Goal: Task Accomplishment & Management: Manage account settings

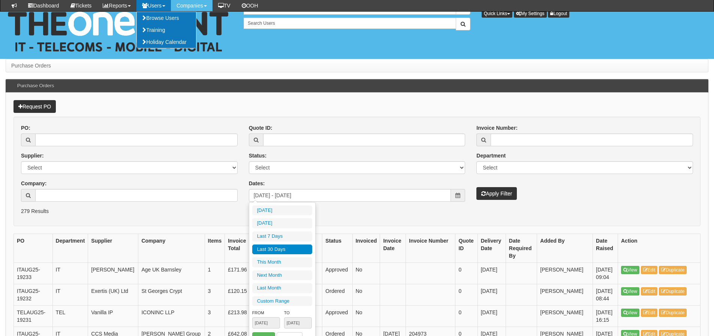
scroll to position [150, 0]
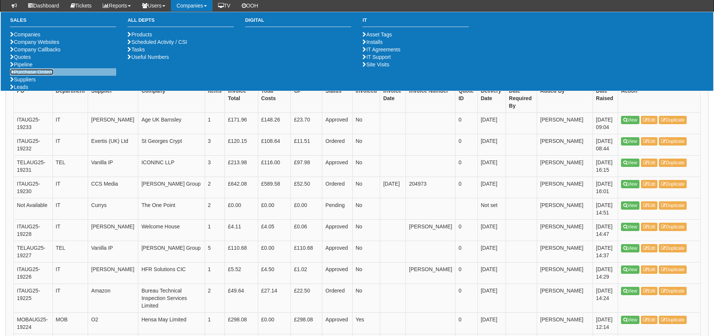
click at [42, 75] on link "Purchase Orders" at bounding box center [31, 72] width 43 height 6
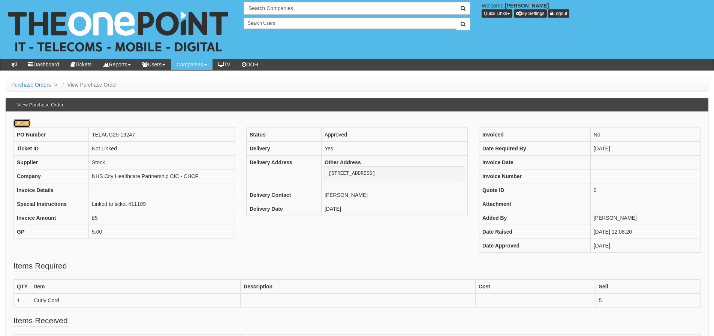
click at [19, 122] on icon at bounding box center [18, 123] width 4 height 4
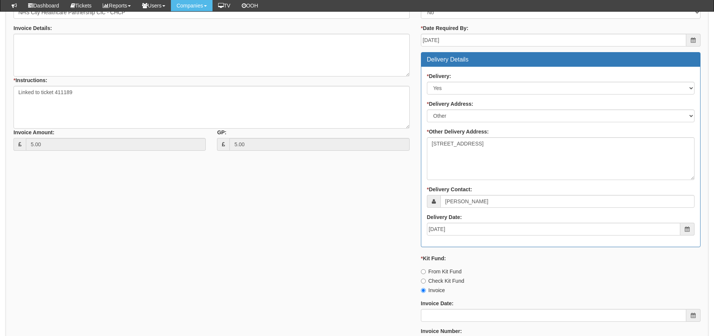
scroll to position [300, 0]
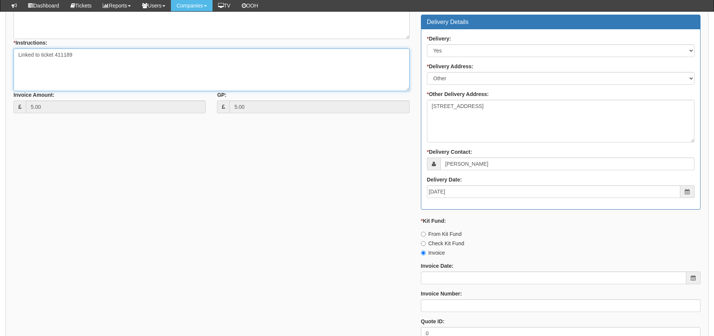
click at [83, 65] on textarea "Linked to ticket 411189" at bounding box center [211, 69] width 396 height 43
click at [83, 64] on textarea "Linked to ticket 411189" at bounding box center [211, 69] width 396 height 43
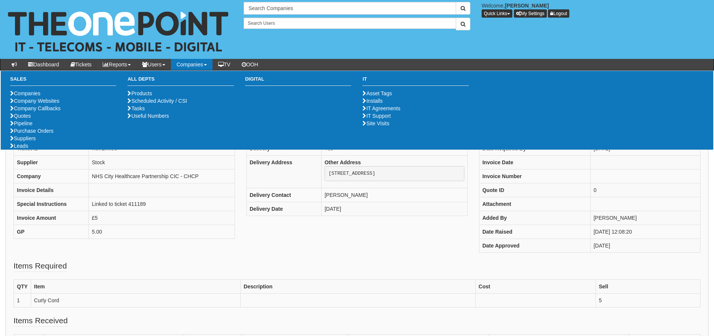
click at [290, 252] on div "PO Number TELAUG25-19247 Ticket ID Not Linked Supplier Stock Company NHS City H…" at bounding box center [357, 193] width 698 height 133
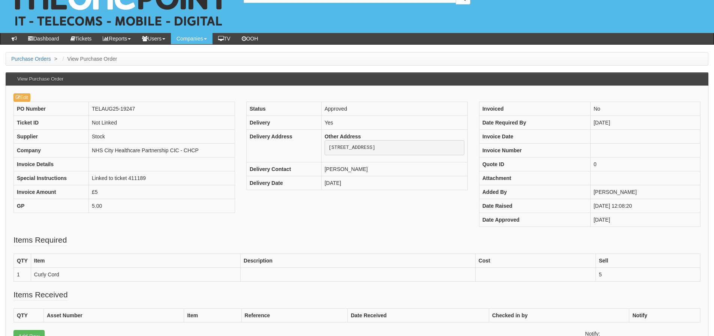
scroll to position [25, 0]
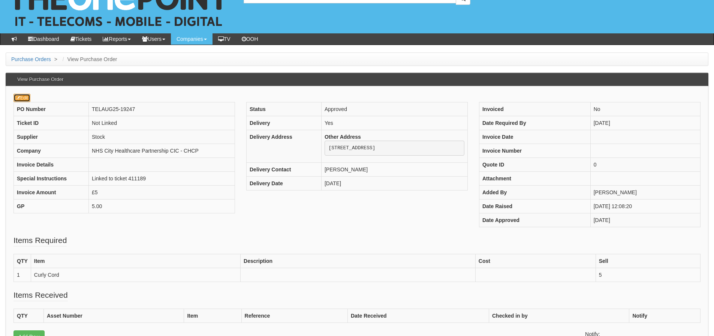
click at [29, 95] on link "Edit" at bounding box center [21, 98] width 17 height 8
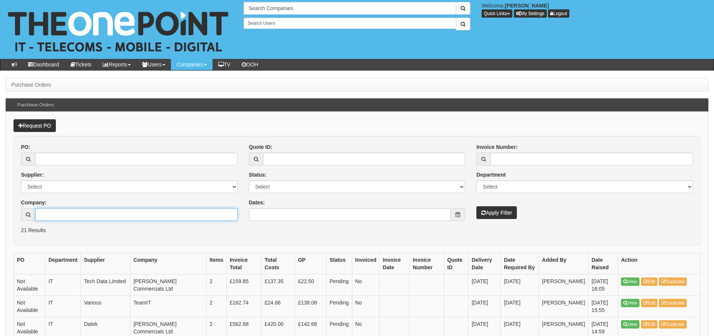
click at [165, 215] on input "Company:" at bounding box center [136, 214] width 202 height 13
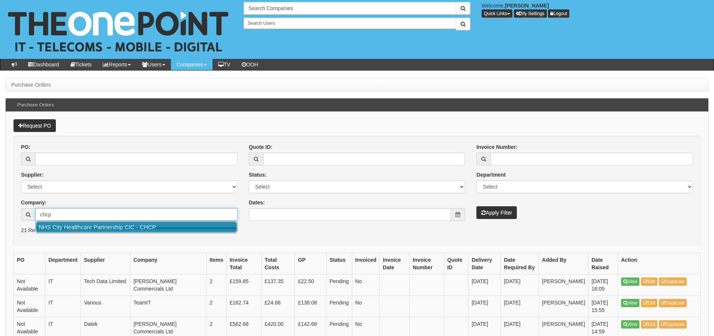
click at [148, 233] on ul "NHS City Healthcare Partnership CIC - CHCP" at bounding box center [136, 227] width 202 height 12
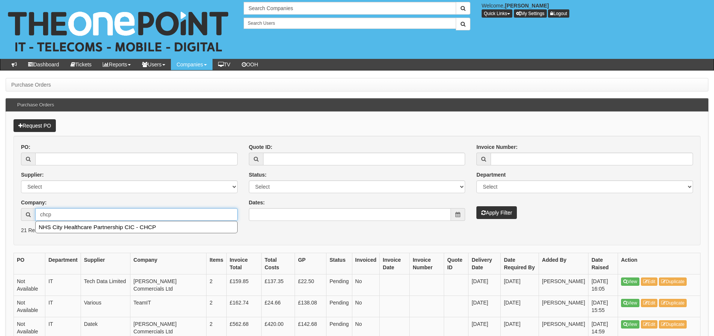
click at [153, 221] on ul "NHS City Healthcare Partnership CIC - CHCP" at bounding box center [136, 227] width 202 height 12
click at [153, 222] on ul "NHS City Healthcare Partnership CIC - CHCP" at bounding box center [136, 227] width 202 height 12
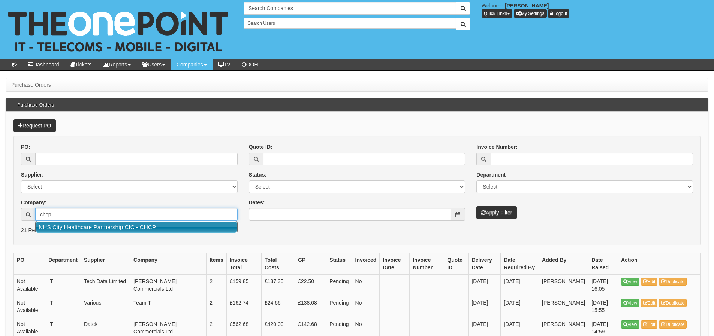
click at [153, 224] on link "NHS City Healthcare Partnership CIC - CHCP" at bounding box center [136, 227] width 201 height 11
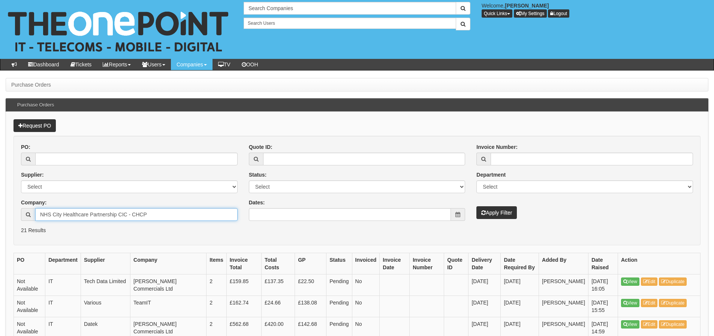
type input "NHS City Healthcare Partnership CIC - CHCP"
click at [497, 212] on button "Apply Filter" at bounding box center [497, 212] width 40 height 13
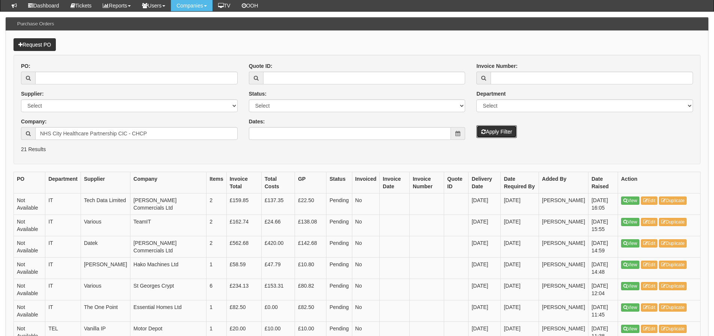
scroll to position [75, 0]
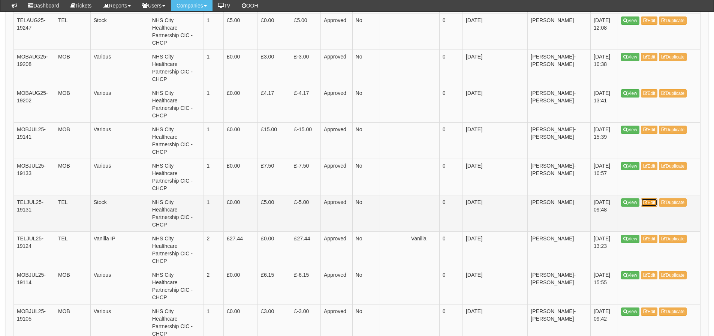
scroll to position [262, 0]
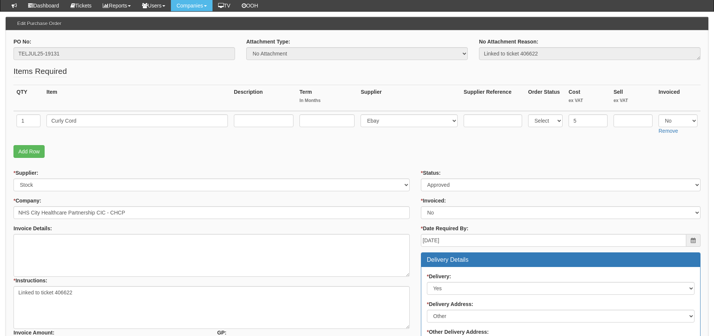
scroll to position [75, 0]
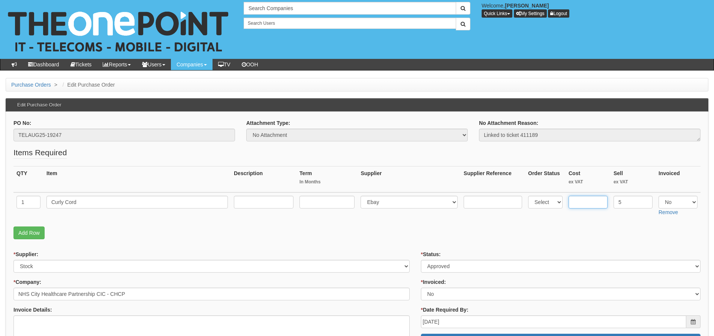
click at [579, 197] on input "text" at bounding box center [588, 202] width 39 height 13
type input "5"
drag, startPoint x: 622, startPoint y: 202, endPoint x: 594, endPoint y: 206, distance: 28.5
click at [594, 206] on tr "1 Curly Cord Select 123 REG.co.uk 1Password 3 4Gon AA Jones Electric Ltd Abzorb…" at bounding box center [356, 205] width 687 height 27
type input "0"
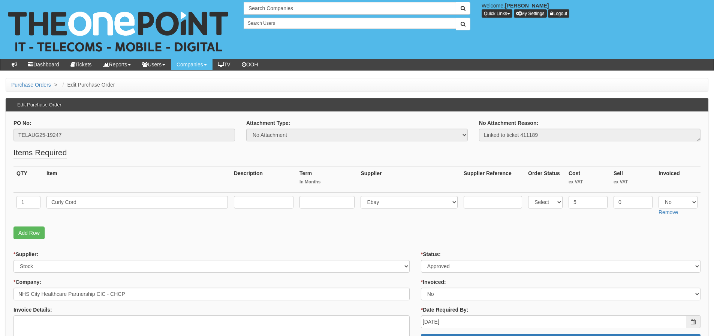
click at [557, 221] on fieldset "Items Required QTY Item Description Term In Months Supplier Supplier Reference …" at bounding box center [356, 195] width 687 height 96
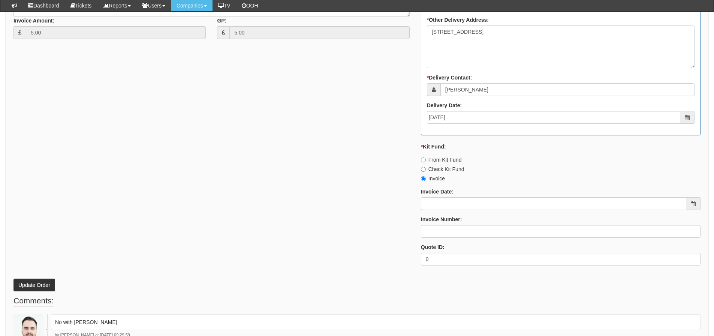
scroll to position [412, 0]
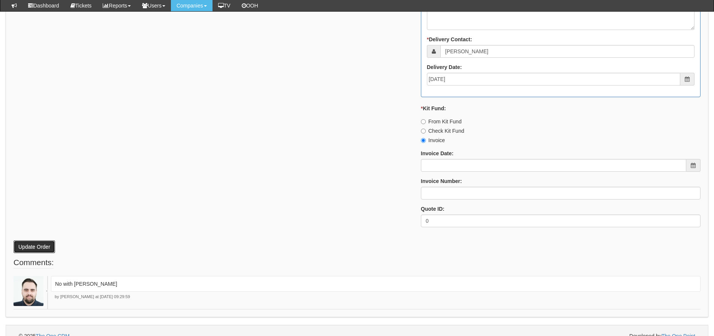
click at [38, 244] on button "Update Order" at bounding box center [34, 246] width 42 height 13
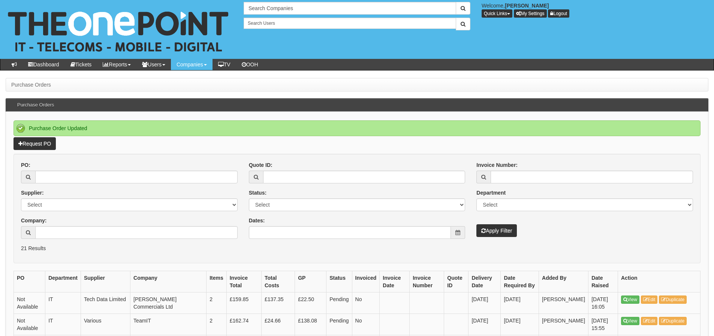
click at [136, 239] on div "PO: Supplier: Select 123 [DOMAIN_NAME] 1Password 3 4Gon [PERSON_NAME] Electric …" at bounding box center [129, 202] width 228 height 83
click at [136, 235] on input "Company:" at bounding box center [136, 232] width 202 height 13
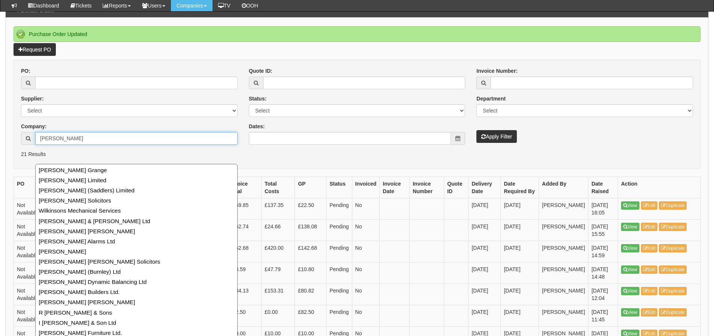
scroll to position [112, 0]
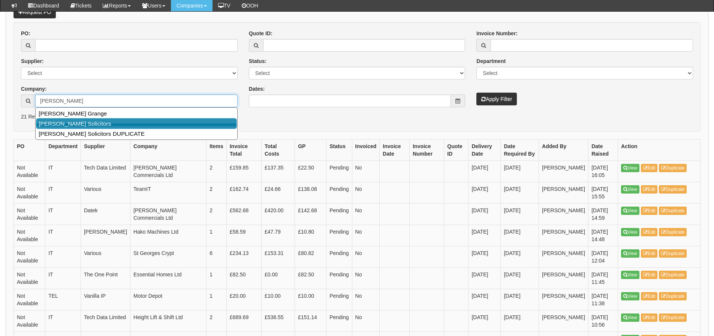
click at [146, 126] on link "Wilkin Chapman Solicitors" at bounding box center [136, 123] width 201 height 11
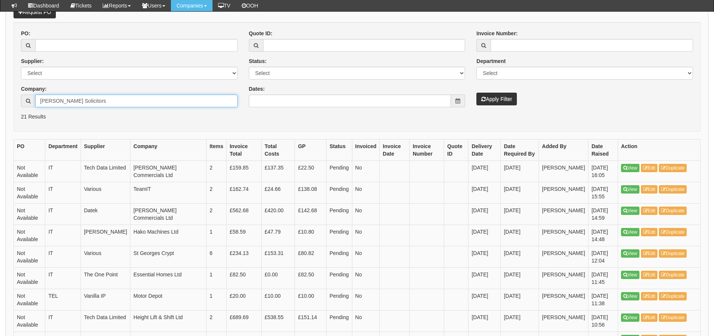
type input "Wilkin Chapman Solicitors"
click at [478, 104] on button "Apply Filter" at bounding box center [497, 99] width 40 height 13
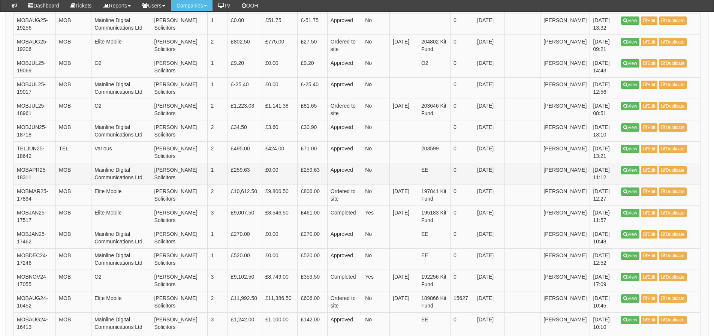
scroll to position [262, 0]
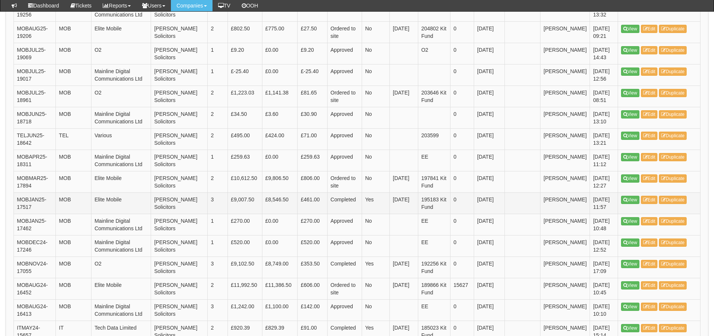
click at [363, 192] on td "Yes" at bounding box center [376, 202] width 28 height 21
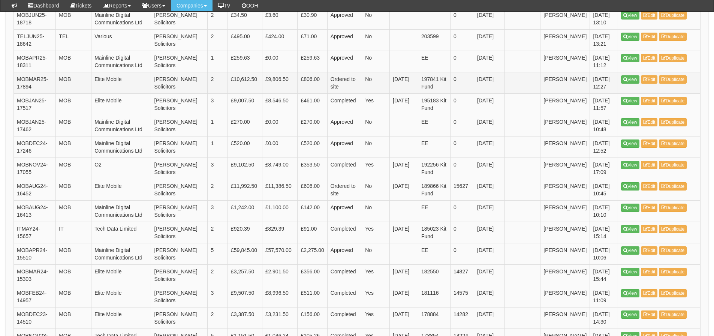
scroll to position [375, 0]
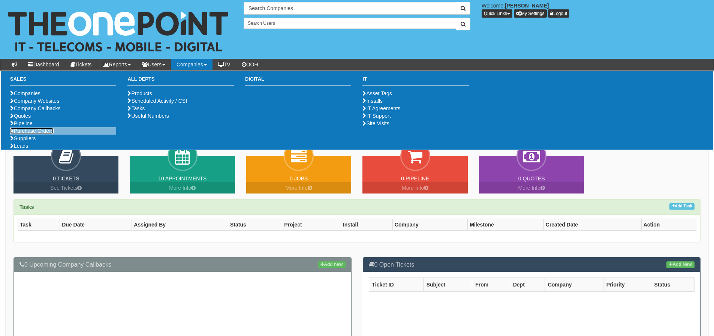
click at [38, 134] on link "Purchase Orders" at bounding box center [31, 131] width 43 height 6
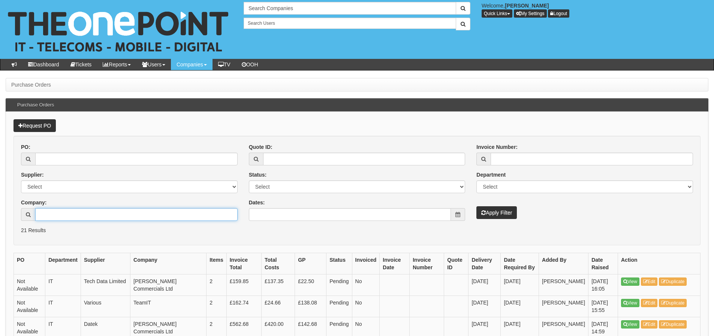
click at [78, 219] on input "Company:" at bounding box center [136, 214] width 202 height 13
click at [100, 124] on p "Request PO" at bounding box center [356, 125] width 687 height 13
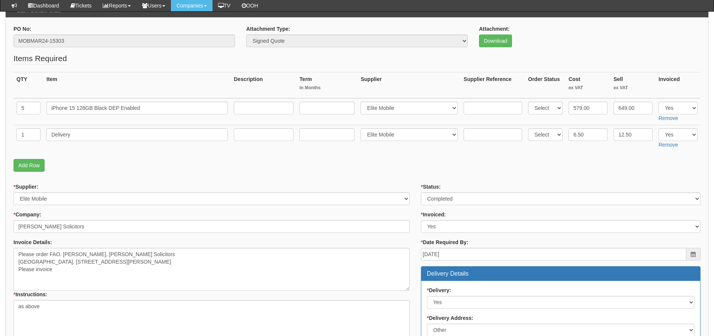
scroll to position [112, 0]
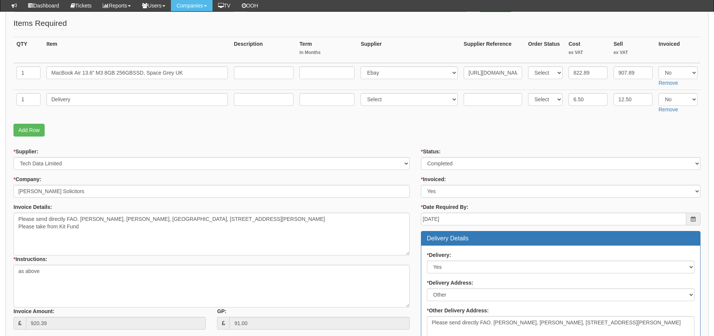
scroll to position [150, 0]
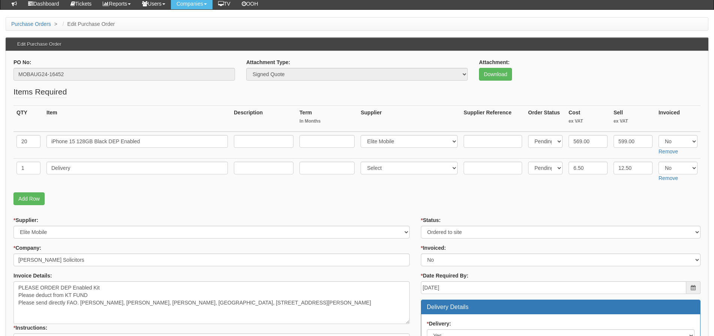
scroll to position [42, 0]
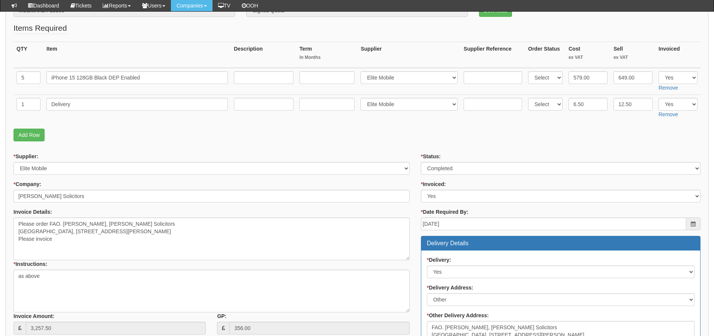
scroll to position [117, 0]
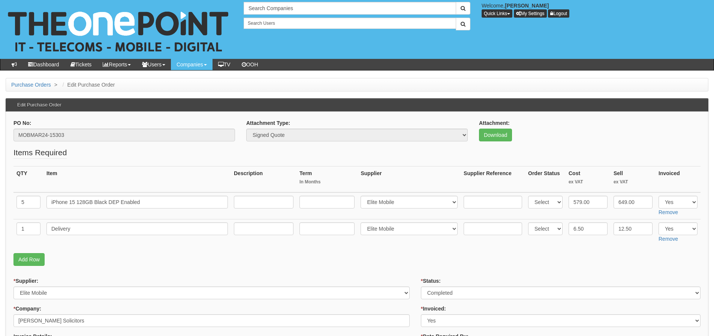
scroll to position [117, 0]
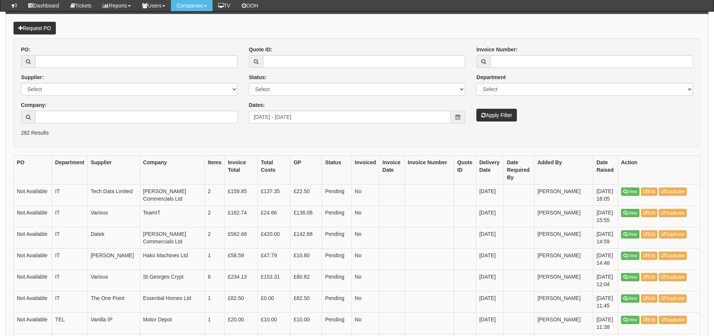
scroll to position [37, 0]
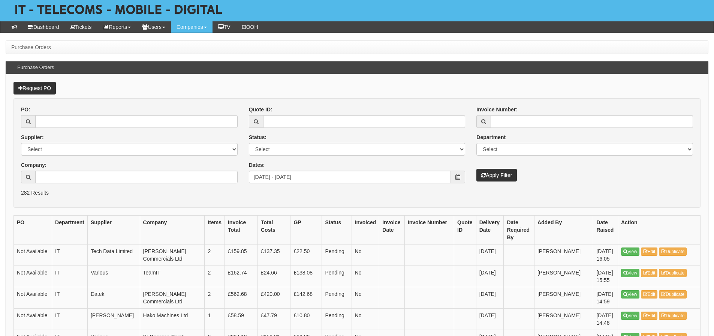
click at [469, 174] on div "Quote ID: Status: Select Approved Completed Delivered Invoiced Ordered Ordered …" at bounding box center [357, 145] width 228 height 78
click at [490, 173] on button "Apply Filter" at bounding box center [497, 175] width 40 height 13
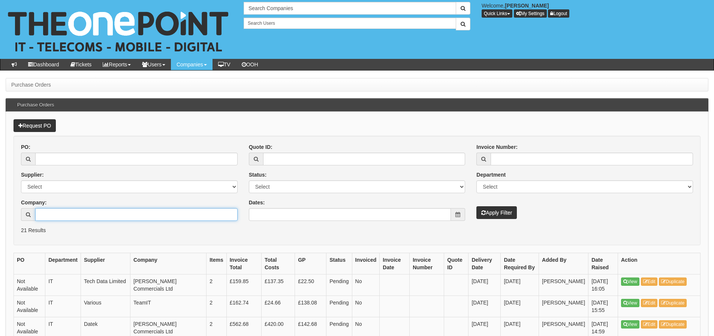
click at [119, 217] on input "Company:" at bounding box center [136, 214] width 202 height 13
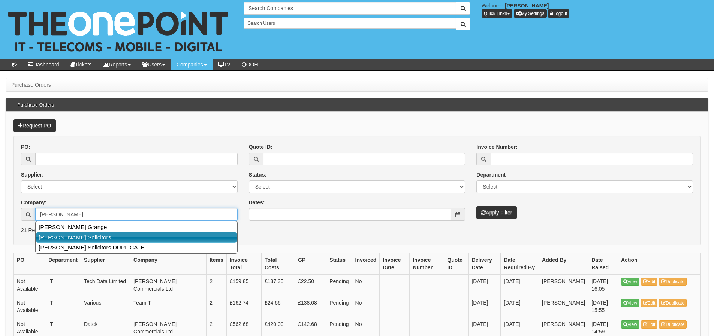
click at [114, 238] on link "[PERSON_NAME] Solicitors" at bounding box center [136, 237] width 201 height 11
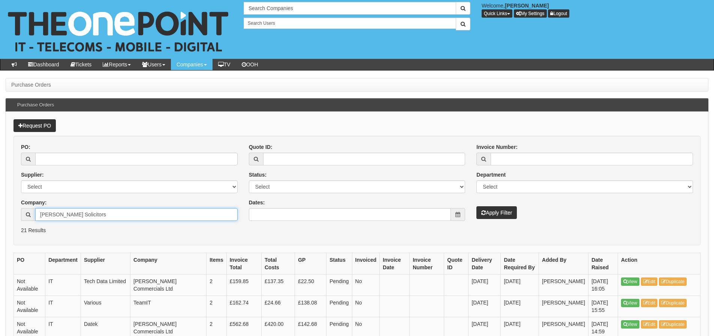
type input "[PERSON_NAME] Solicitors"
drag, startPoint x: 483, startPoint y: 216, endPoint x: 499, endPoint y: 212, distance: 16.9
click at [483, 216] on button "Apply Filter" at bounding box center [497, 212] width 40 height 13
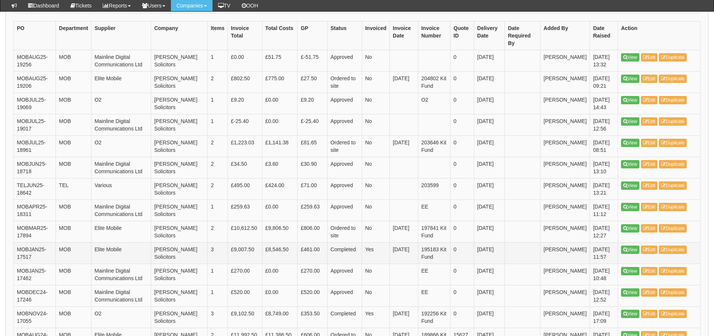
scroll to position [225, 0]
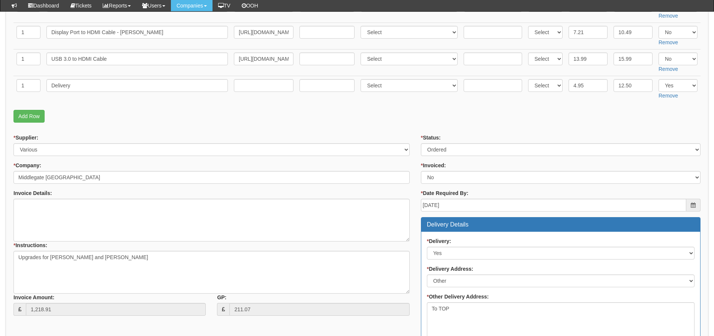
scroll to position [287, 0]
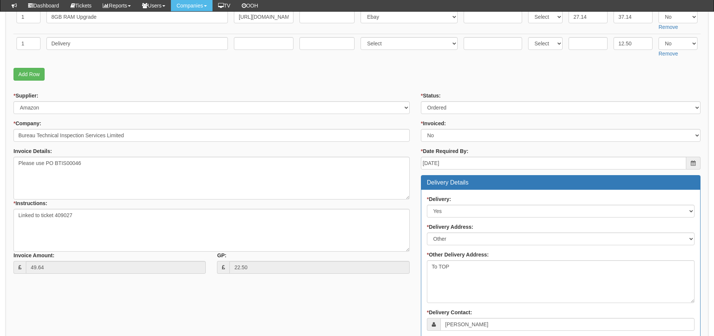
scroll to position [154, 0]
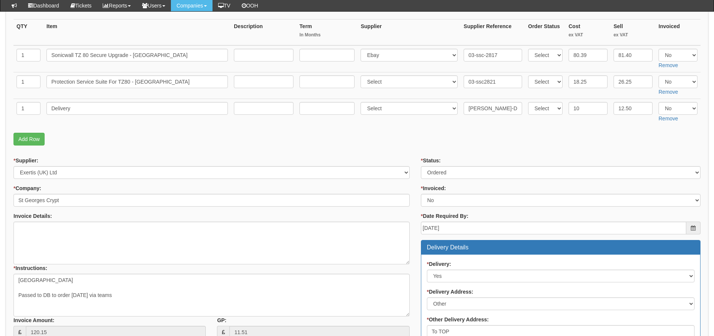
scroll to position [139, 0]
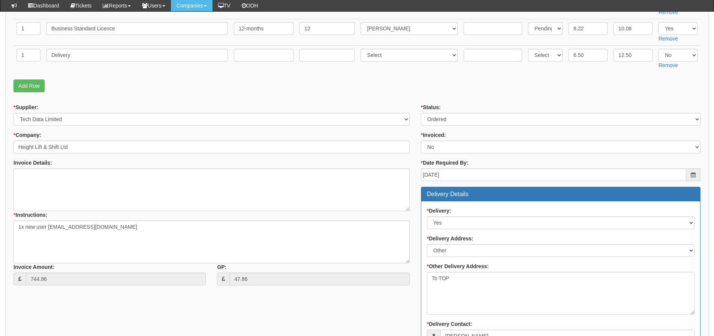
scroll to position [144, 0]
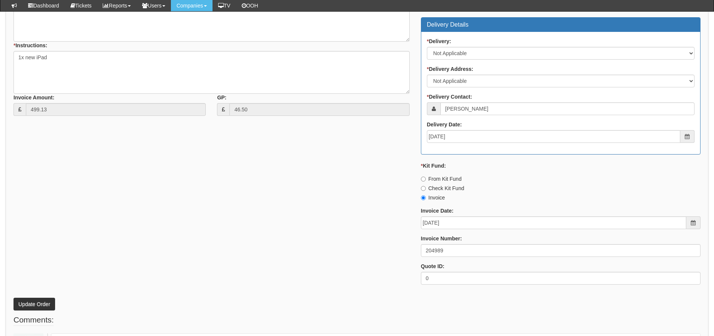
scroll to position [337, 0]
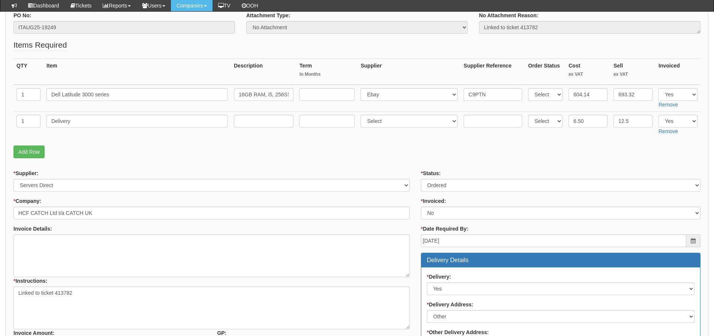
scroll to position [75, 0]
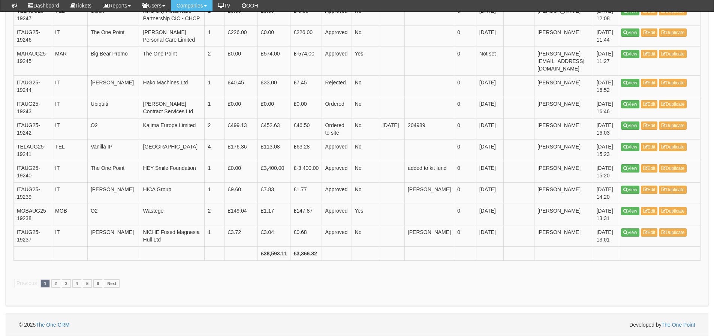
scroll to position [1425, 0]
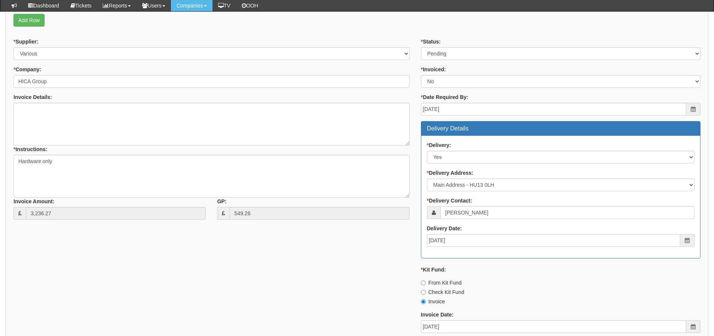
scroll to position [439, 0]
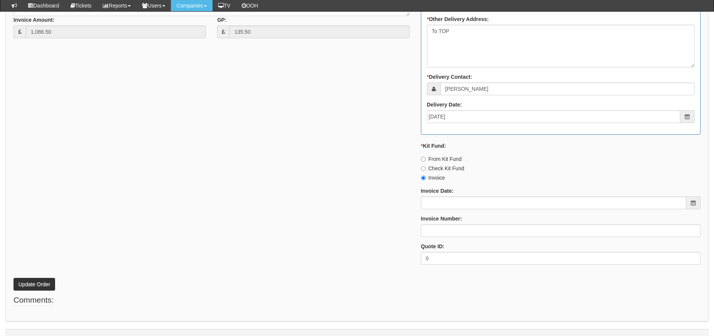
scroll to position [444, 0]
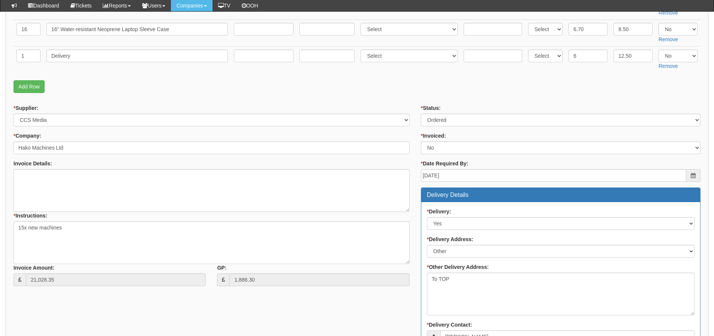
scroll to position [187, 0]
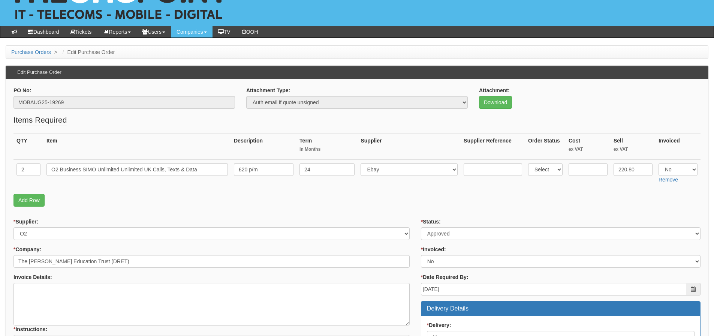
scroll to position [37, 0]
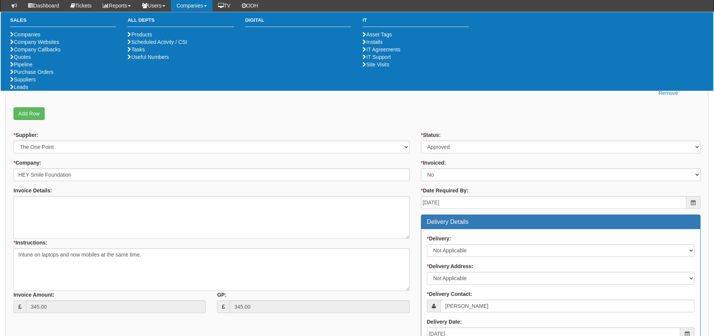
scroll to position [112, 0]
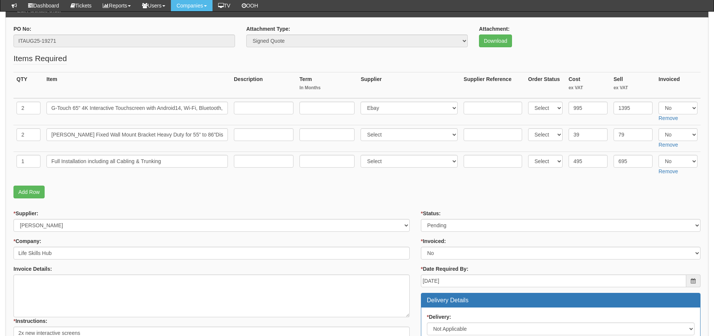
scroll to position [37, 0]
